Goal: Find specific page/section: Find specific page/section

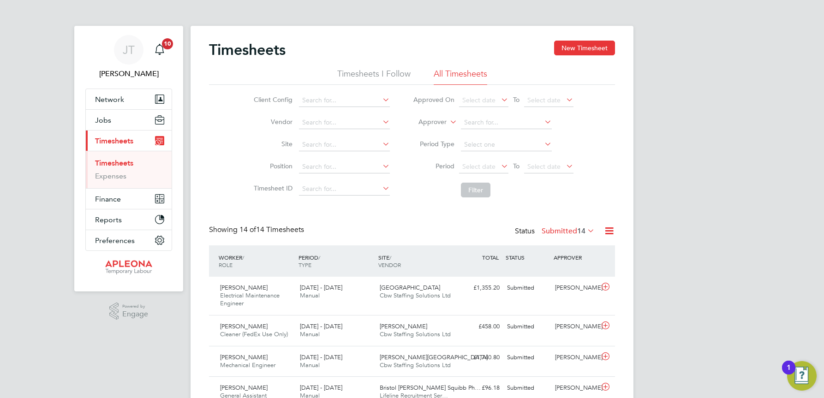
click at [585, 233] on icon at bounding box center [585, 230] width 0 height 13
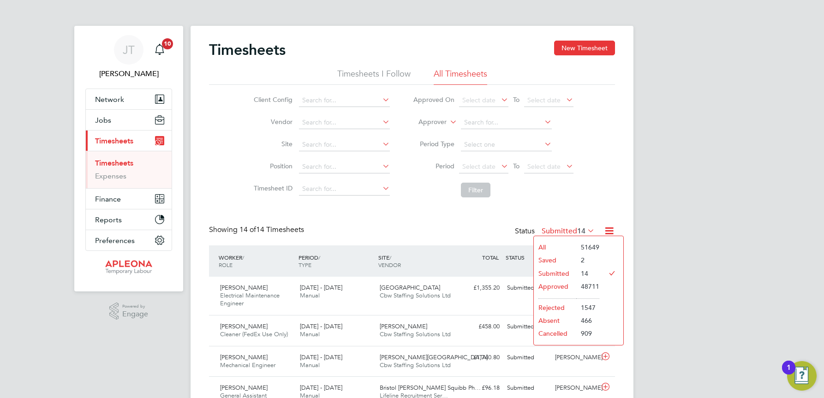
click at [558, 287] on li "Approved" at bounding box center [555, 286] width 42 height 13
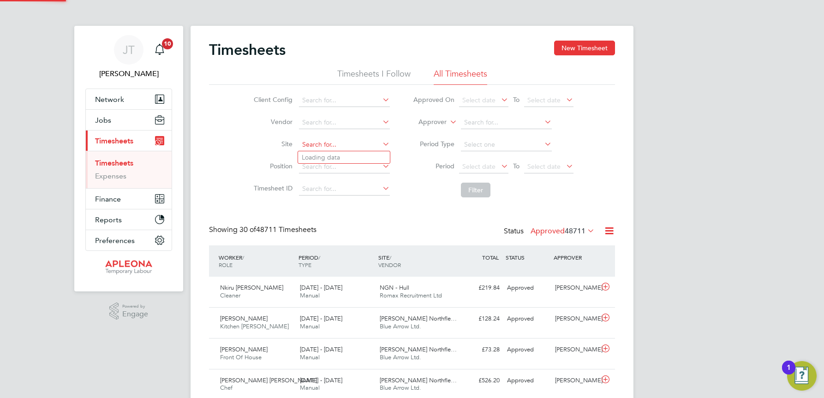
click at [321, 142] on input at bounding box center [344, 144] width 91 height 13
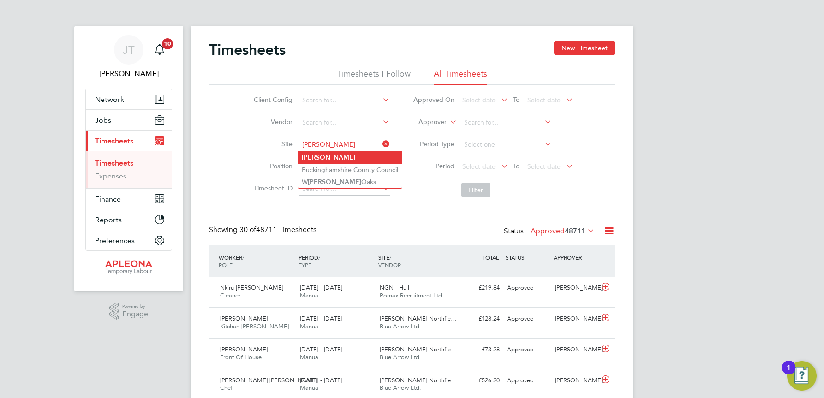
type input "[PERSON_NAME]"
click at [334, 157] on li "[PERSON_NAME]" at bounding box center [350, 157] width 104 height 12
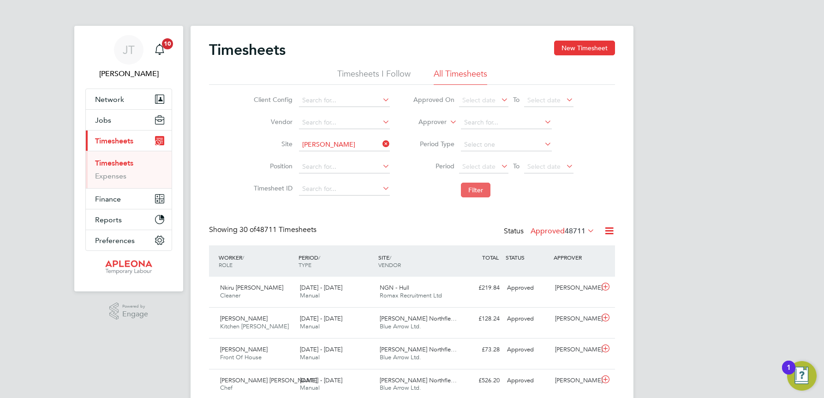
click at [478, 189] on button "Filter" at bounding box center [476, 190] width 30 height 15
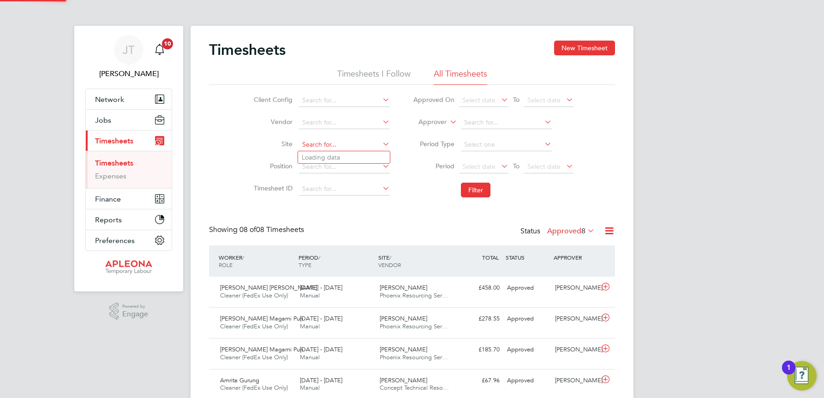
click at [324, 139] on input at bounding box center [344, 144] width 91 height 13
click at [338, 155] on b "Pontefract" at bounding box center [337, 158] width 32 height 8
type input "NGN - Pontefract"
click at [482, 188] on button "Filter" at bounding box center [476, 190] width 30 height 15
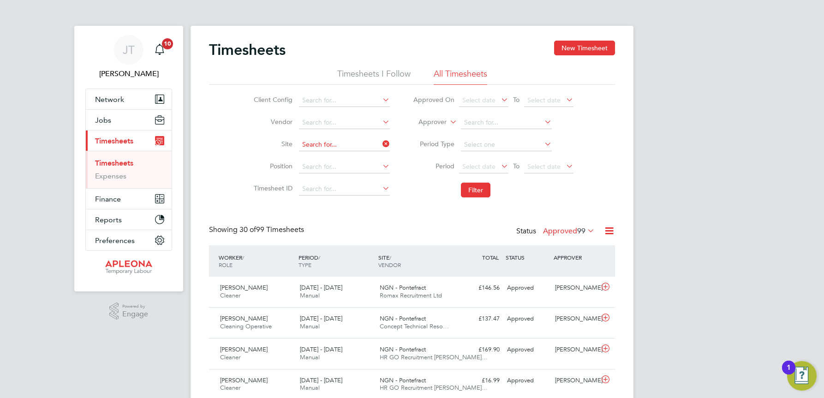
click at [370, 144] on input at bounding box center [344, 144] width 91 height 13
click at [330, 166] on b "Ponte" at bounding box center [326, 170] width 18 height 8
type input "NGN Pontefract"
click at [477, 190] on button "Filter" at bounding box center [476, 190] width 30 height 15
click at [410, 293] on span "Romax Recruitment Ltd" at bounding box center [411, 296] width 62 height 8
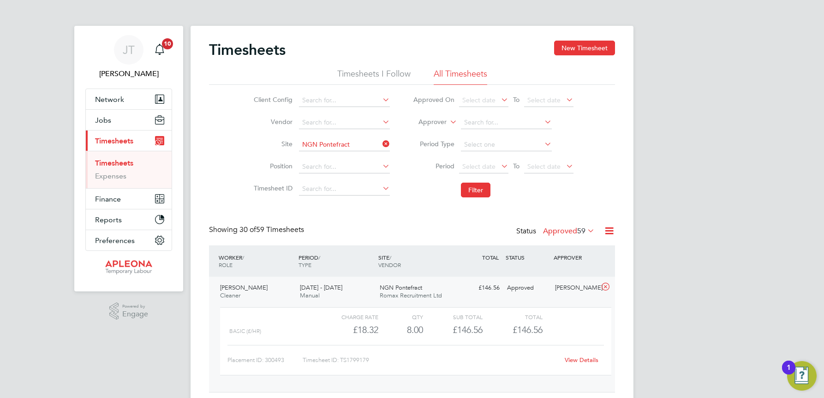
click at [573, 359] on link "View Details" at bounding box center [582, 360] width 34 height 8
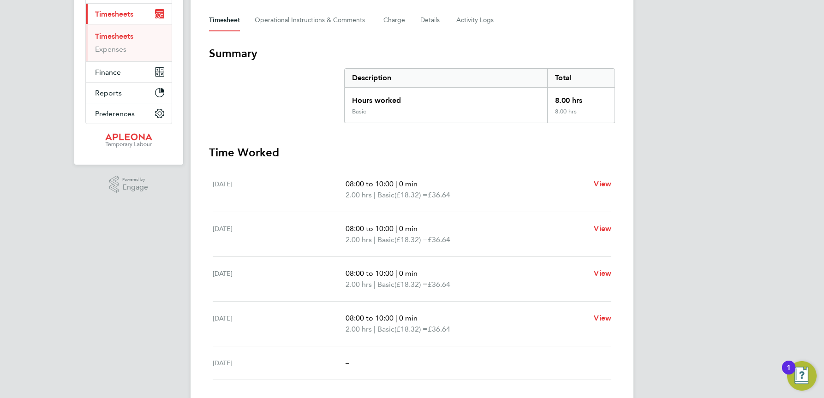
scroll to position [146, 0]
